Goal: Task Accomplishment & Management: Manage account settings

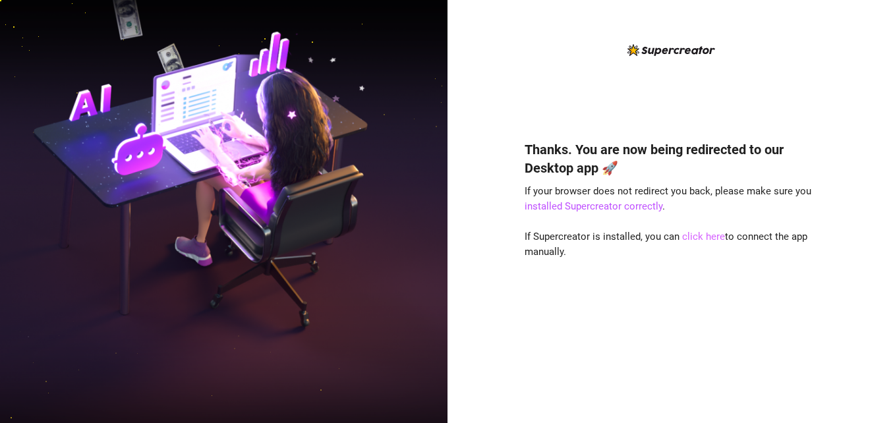
click at [702, 236] on link "click here" at bounding box center [703, 237] width 43 height 12
click at [711, 240] on link "click here" at bounding box center [703, 237] width 43 height 12
click at [696, 237] on link "click here" at bounding box center [703, 237] width 43 height 12
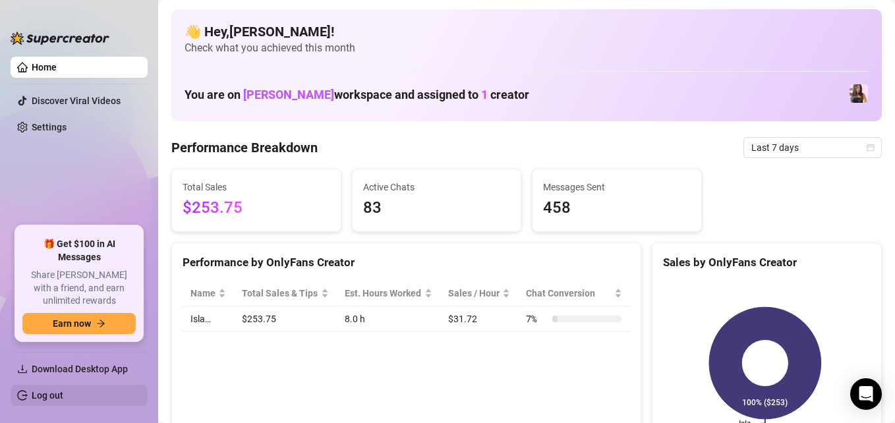
click at [59, 397] on link "Log out" at bounding box center [48, 395] width 32 height 11
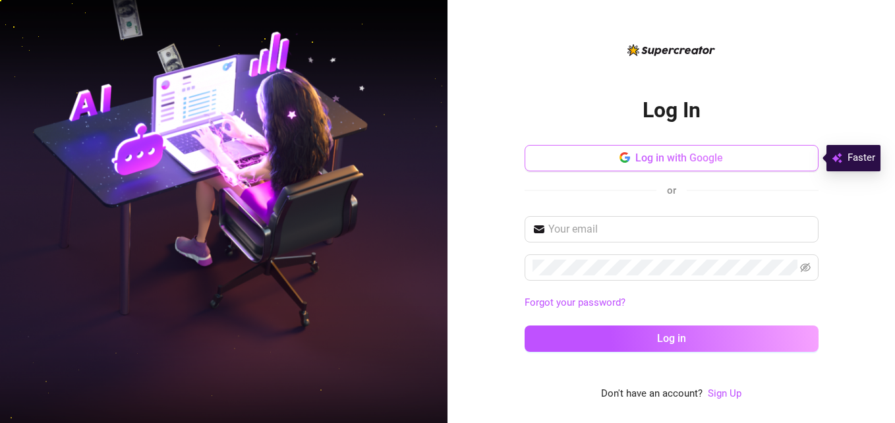
click at [701, 154] on span "Log in with Google" at bounding box center [679, 157] width 88 height 13
